Goal: Task Accomplishment & Management: Use online tool/utility

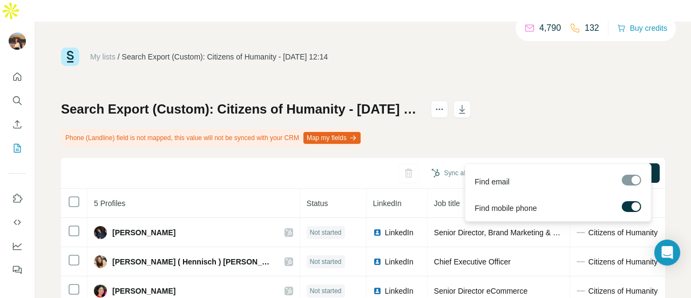
click at [553, 163] on div "Find all emails & mobiles (5)" at bounding box center [592, 174] width 136 height 22
click at [551, 167] on span "Find all emails & mobiles (5)" at bounding box center [598, 172] width 95 height 11
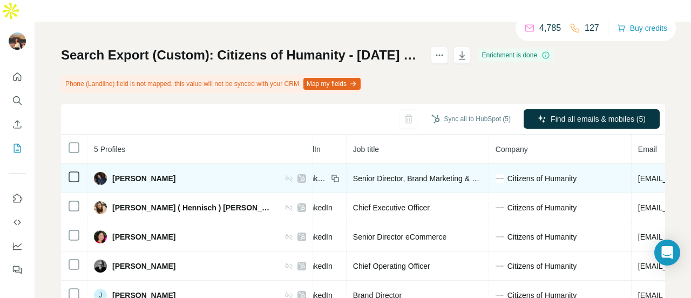
scroll to position [59, 0]
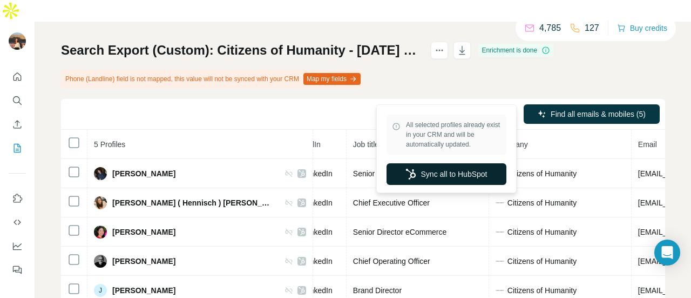
click at [444, 171] on button "Sync all to HubSpot" at bounding box center [447, 174] width 120 height 22
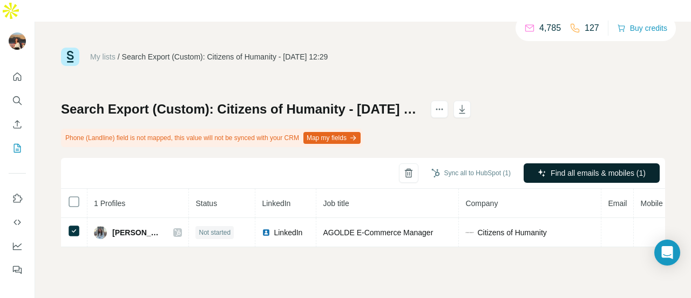
click at [551, 167] on span "Find all emails & mobiles (1)" at bounding box center [598, 172] width 95 height 11
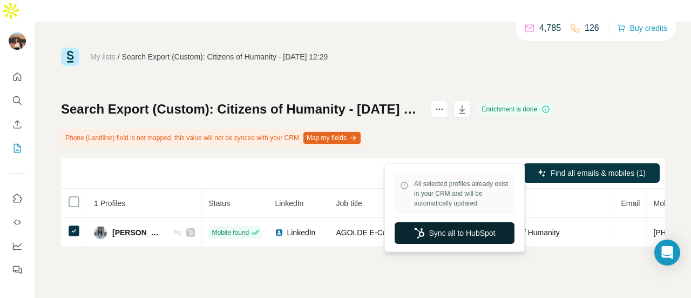
click at [425, 236] on button "Sync all to HubSpot" at bounding box center [455, 233] width 120 height 22
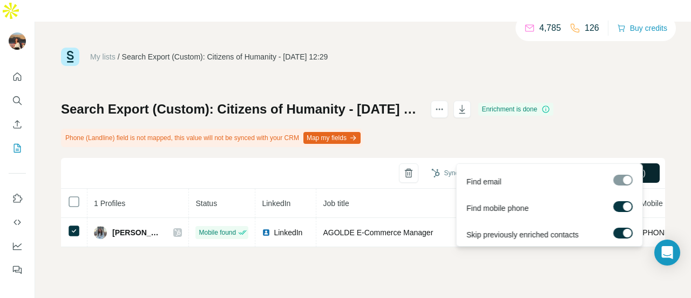
click at [570, 167] on span "Find all emails & mobiles (1)" at bounding box center [598, 172] width 95 height 11
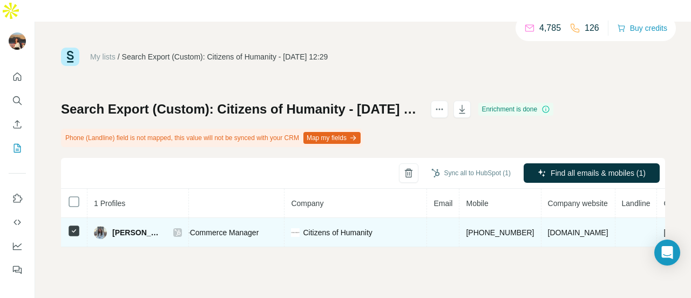
scroll to position [0, 174]
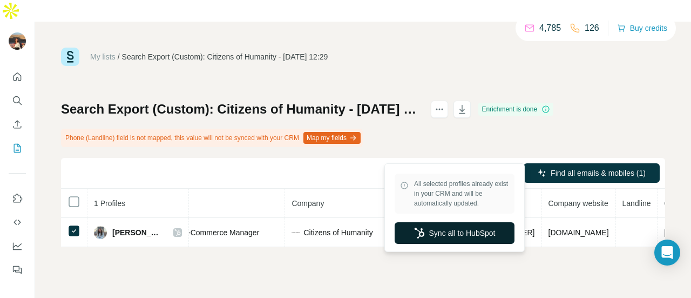
click at [426, 235] on button "Sync all to HubSpot" at bounding box center [455, 233] width 120 height 22
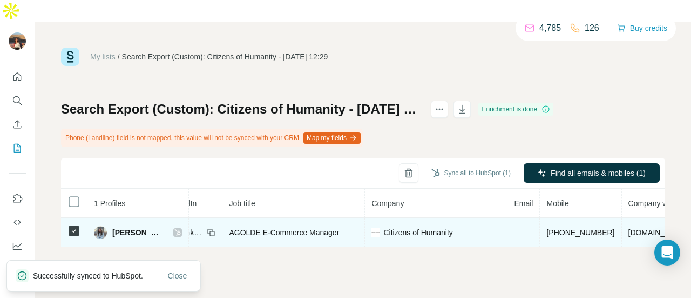
scroll to position [0, 94]
